Goal: Find specific page/section: Find specific page/section

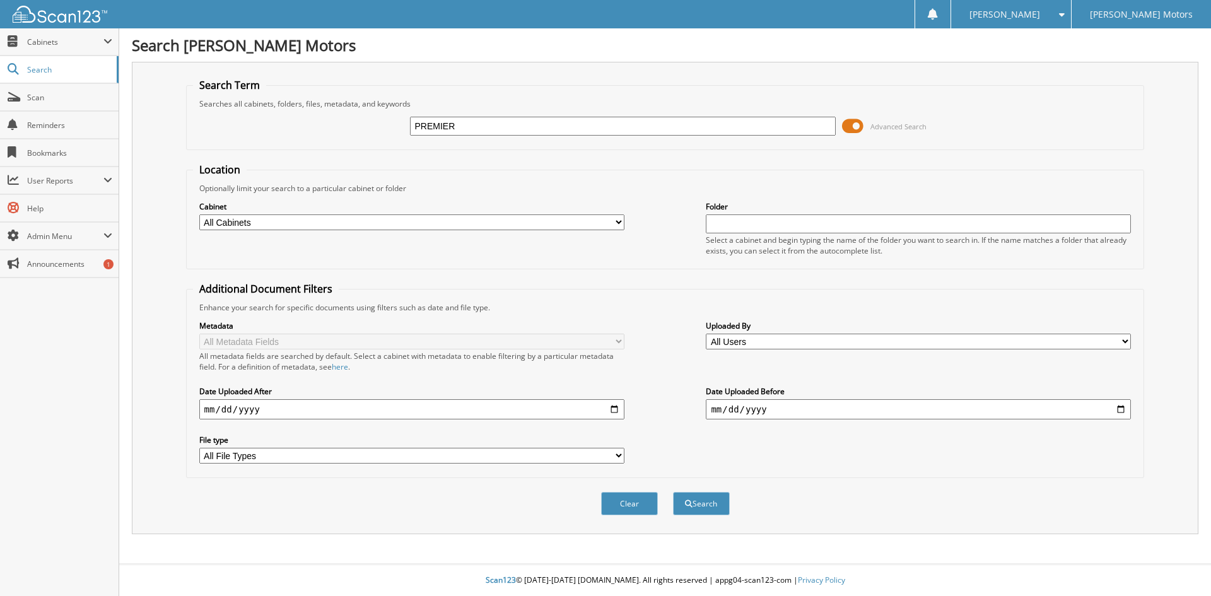
type input "PREMIER WINDOW"
click at [695, 503] on button "Search" at bounding box center [701, 503] width 57 height 23
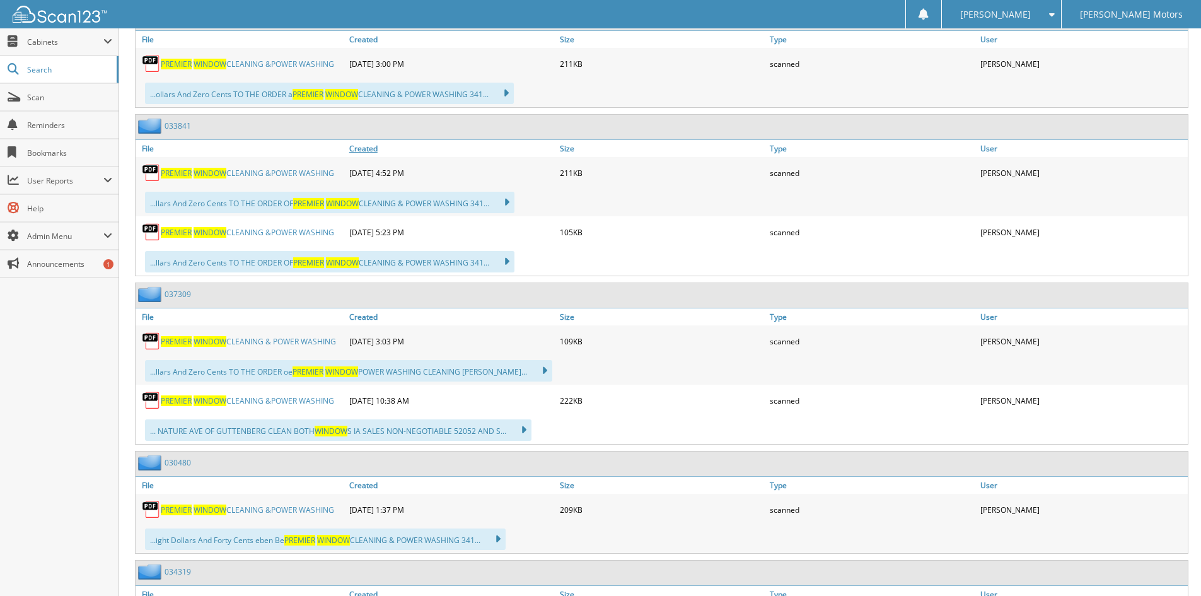
scroll to position [1135, 0]
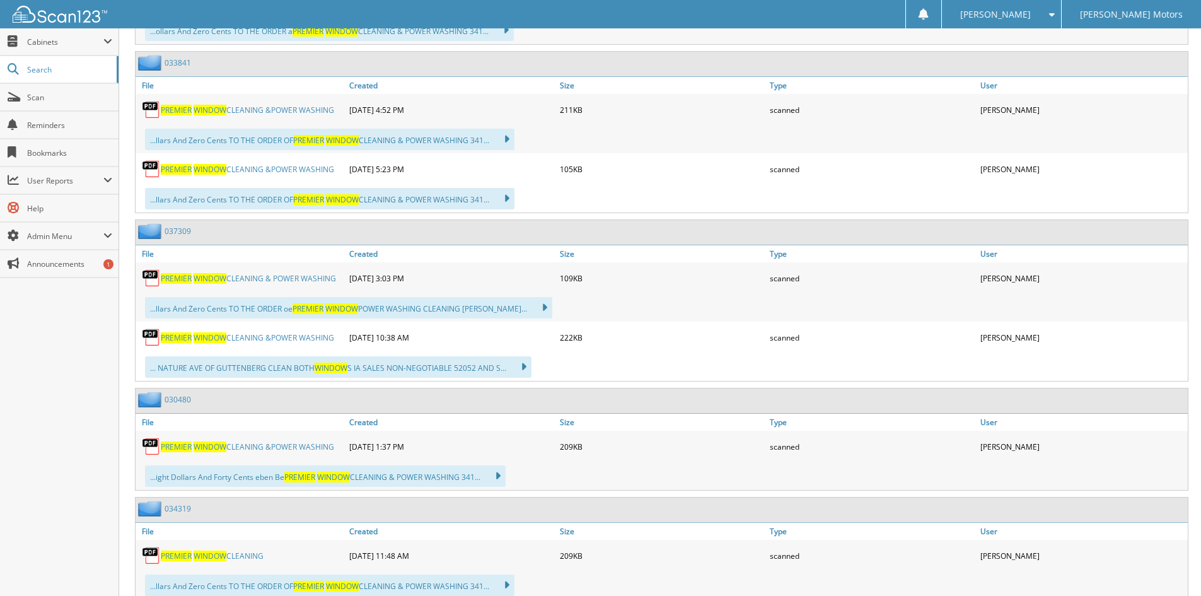
click at [201, 281] on span "WINDOW" at bounding box center [210, 278] width 33 height 11
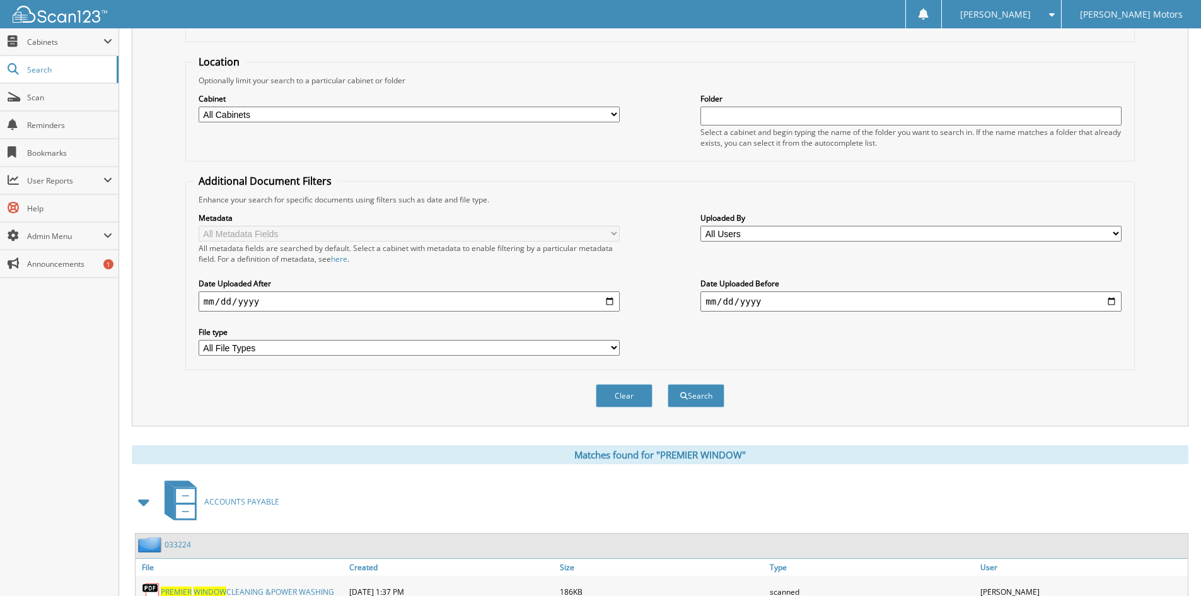
scroll to position [0, 0]
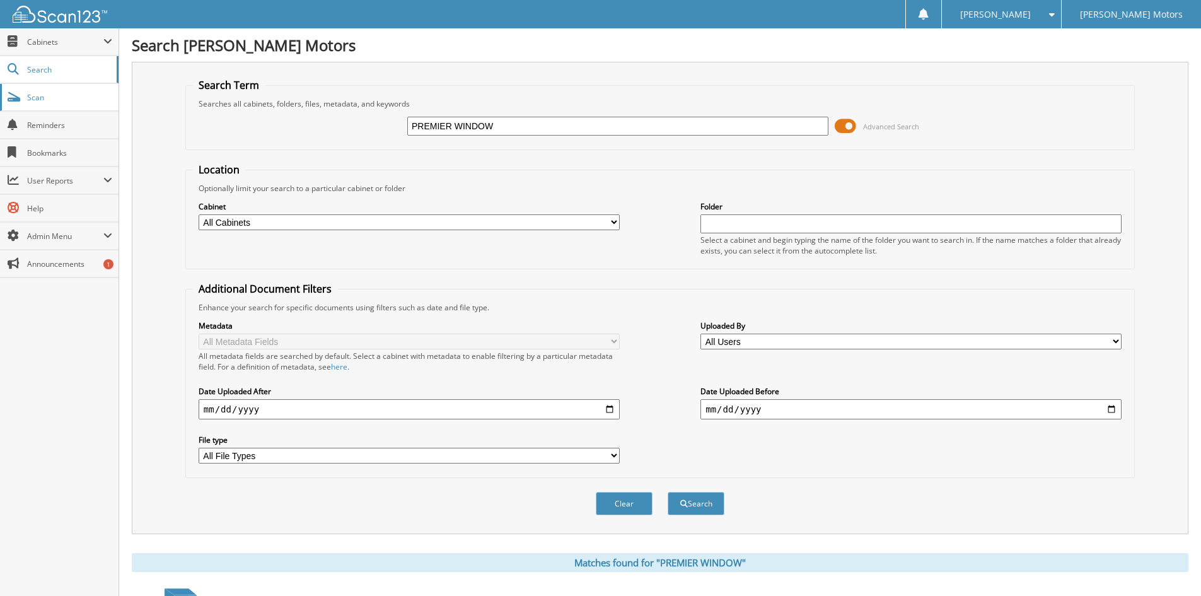
click at [71, 99] on span "Scan" at bounding box center [69, 97] width 85 height 11
